Goal: Task Accomplishment & Management: Complete application form

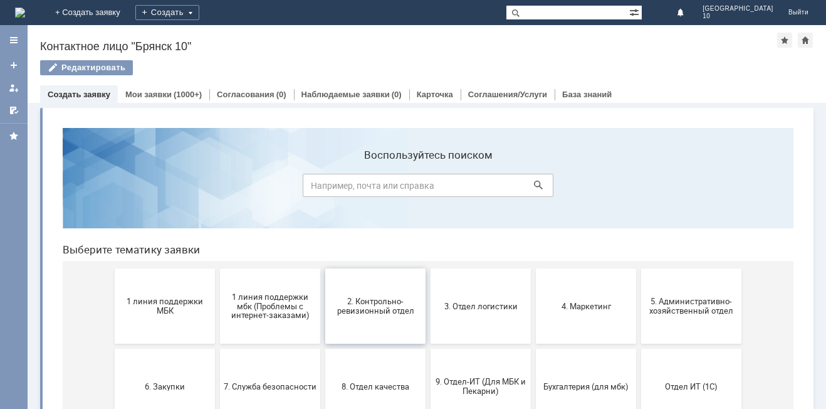
click at [350, 296] on span "2. Контрольно-ревизионный отдел" at bounding box center [375, 305] width 93 height 19
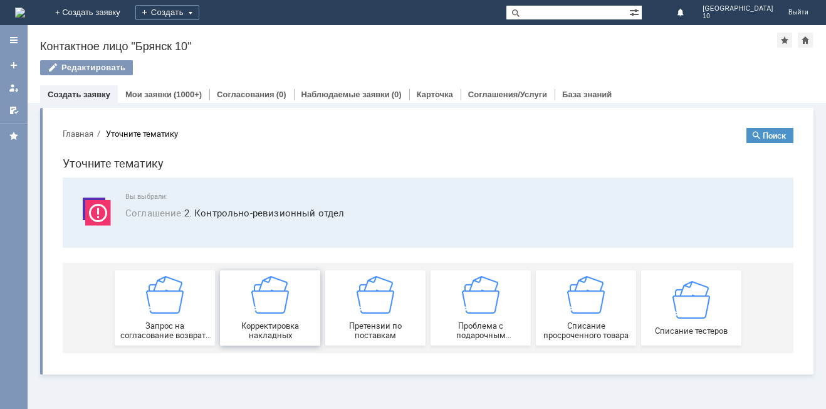
click at [281, 303] on img at bounding box center [270, 295] width 38 height 38
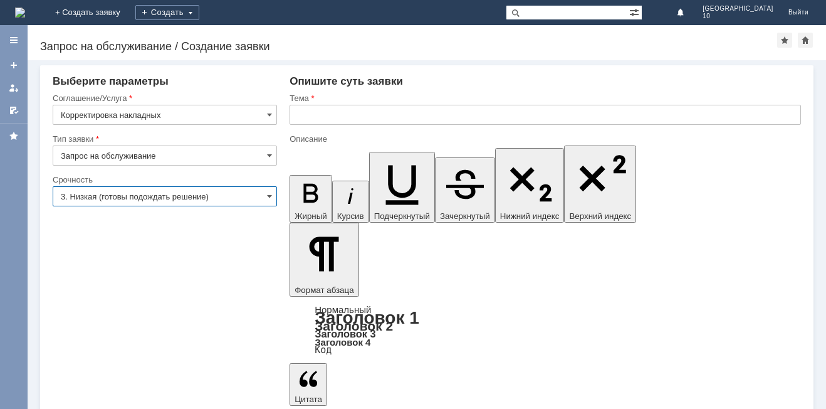
click at [266, 197] on input "3. Низкая (готовы подождать решение)" at bounding box center [165, 196] width 224 height 20
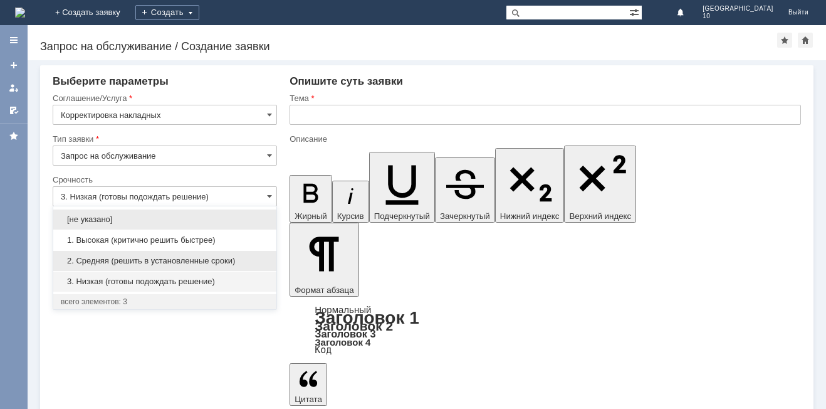
click at [222, 260] on span "2. Средняя (решить в установленные сроки)" at bounding box center [165, 261] width 208 height 10
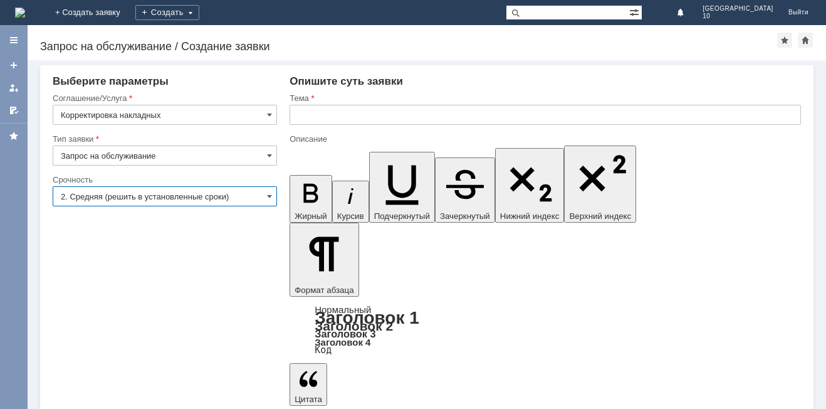
type input "2. Средняя (решить в установленные сроки)"
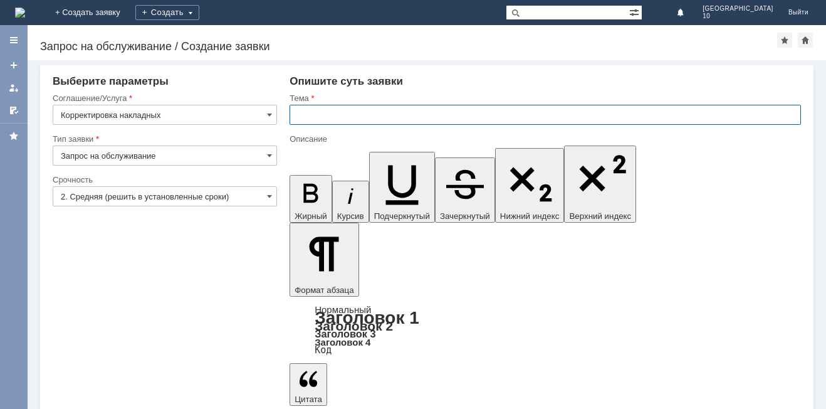
click at [334, 113] on input "text" at bounding box center [545, 115] width 511 height 20
type input "Корректировка накладной"
drag, startPoint x: 421, startPoint y: 3334, endPoint x: 421, endPoint y: 3358, distance: 24.4
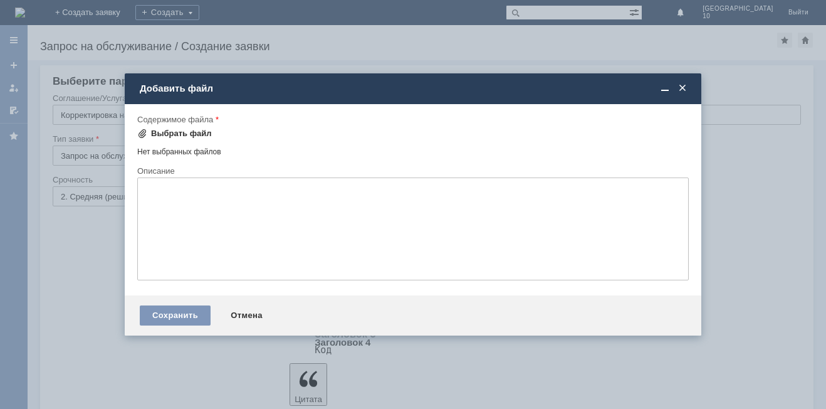
click at [184, 132] on div "Выбрать файл" at bounding box center [181, 133] width 61 height 10
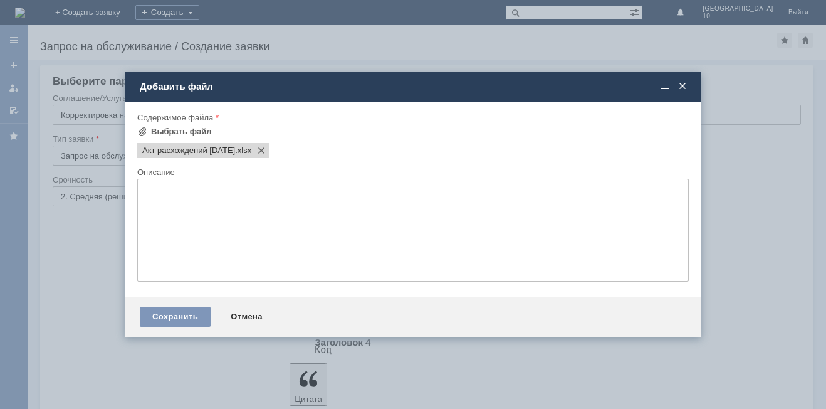
scroll to position [0, 0]
click at [175, 317] on div "Сохранить" at bounding box center [175, 316] width 71 height 20
